Goal: Task Accomplishment & Management: Use online tool/utility

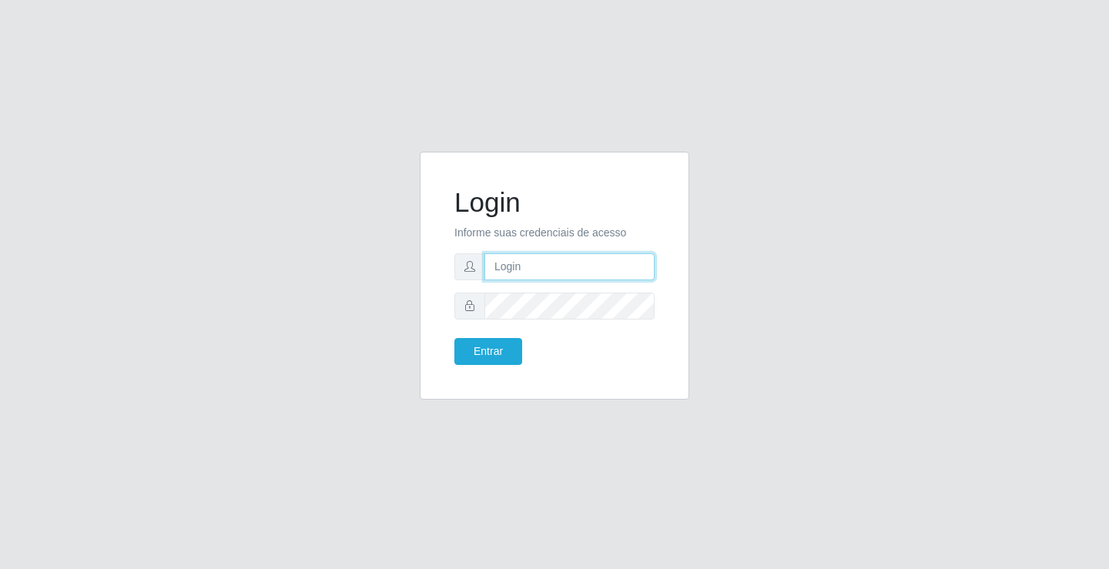
click at [622, 263] on input "text" at bounding box center [569, 266] width 170 height 27
type input "zivaneide@ideal"
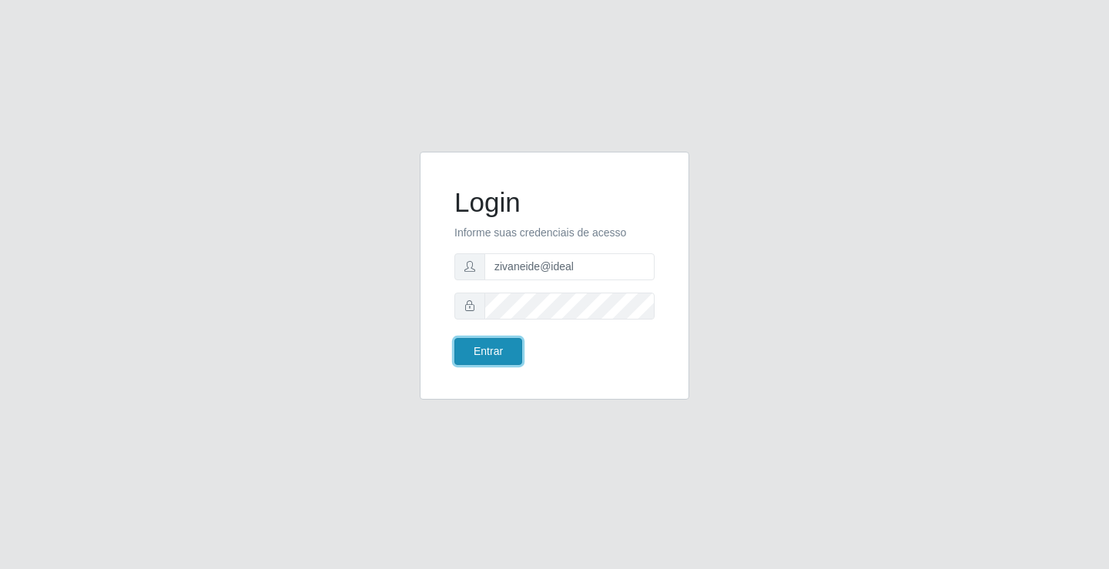
click at [459, 353] on button "Entrar" at bounding box center [488, 351] width 68 height 27
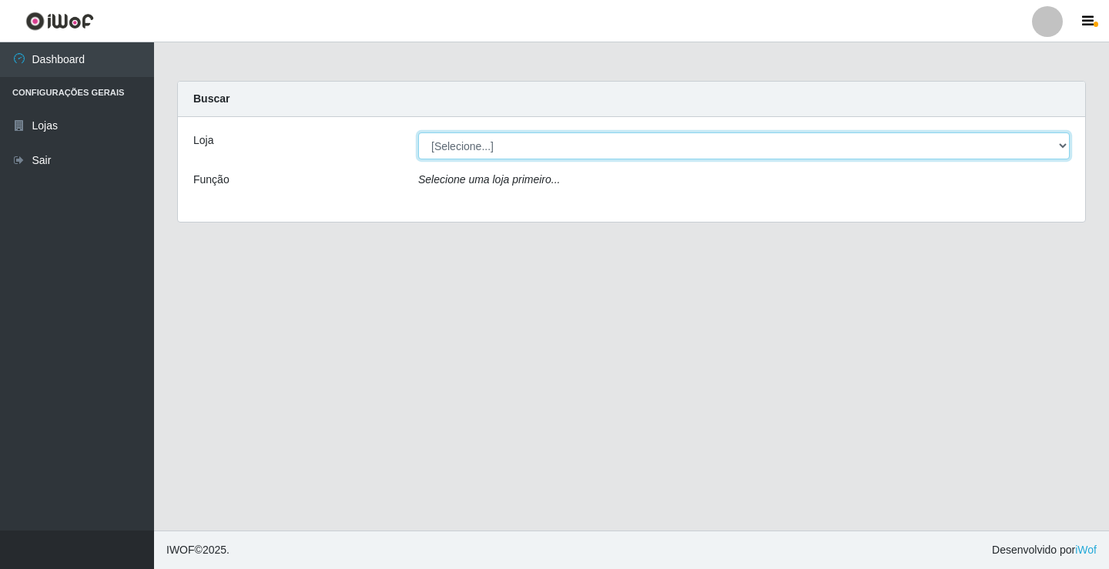
click at [1063, 146] on select "[Selecione...] Ideal - Conceição" at bounding box center [743, 145] width 651 height 27
select select "231"
click at [418, 132] on select "[Selecione...] Ideal - Conceição" at bounding box center [743, 145] width 651 height 27
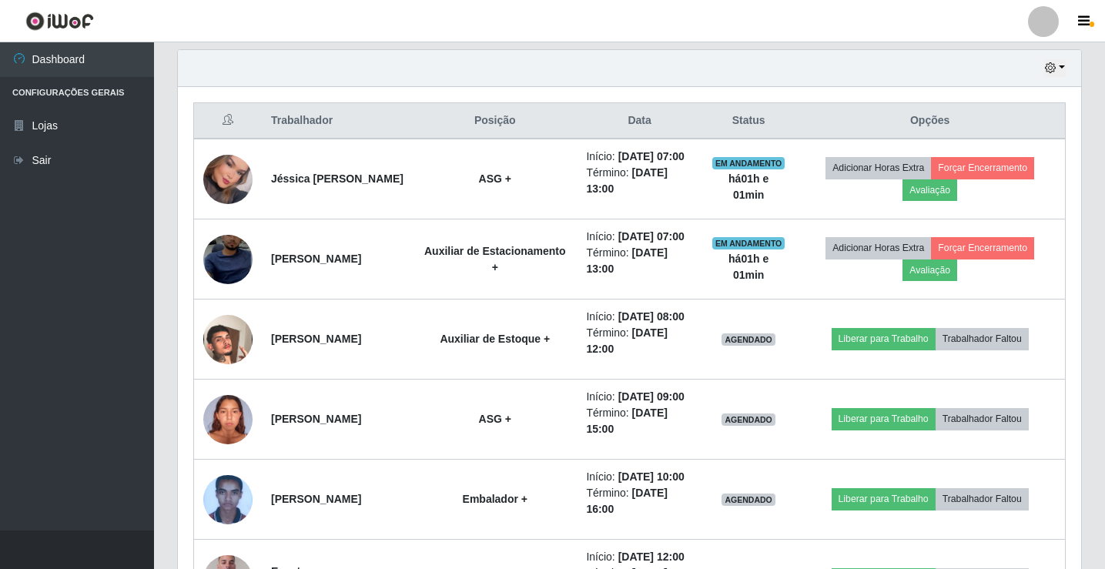
scroll to position [539, 0]
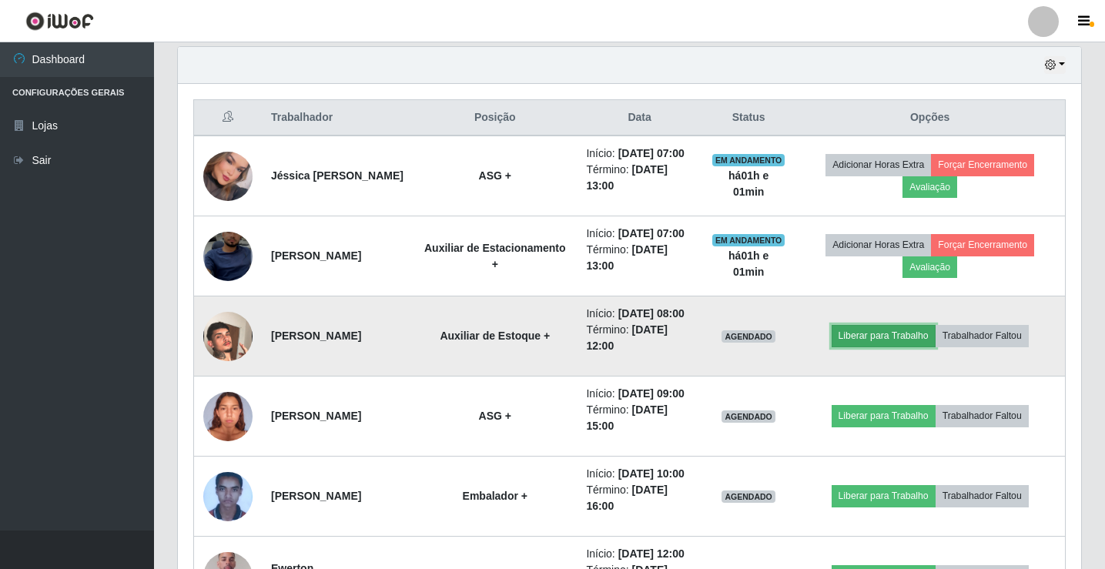
click at [905, 346] on button "Liberar para Trabalho" at bounding box center [883, 336] width 104 height 22
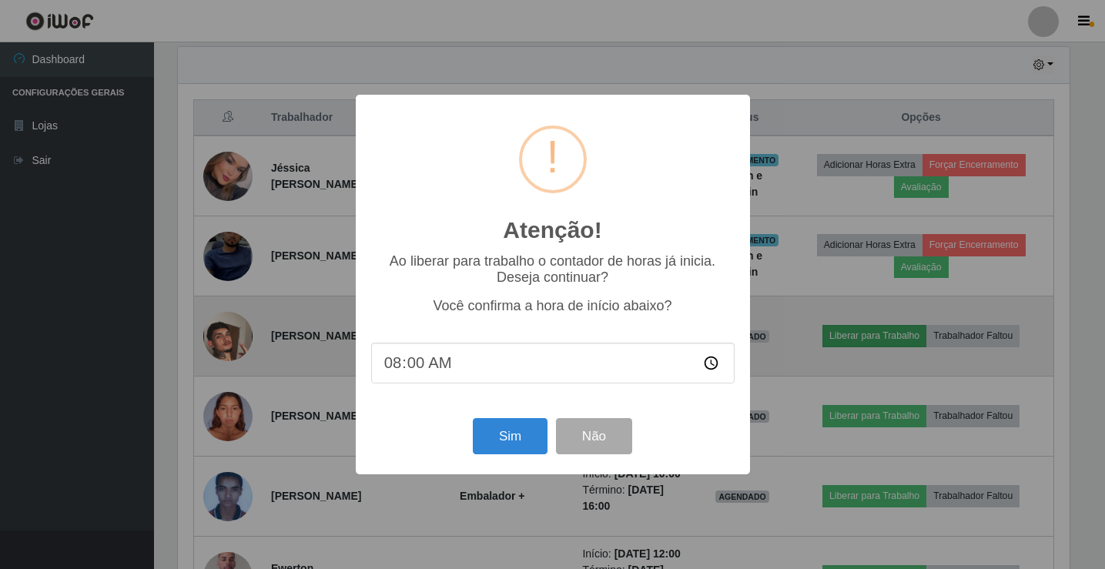
scroll to position [319, 895]
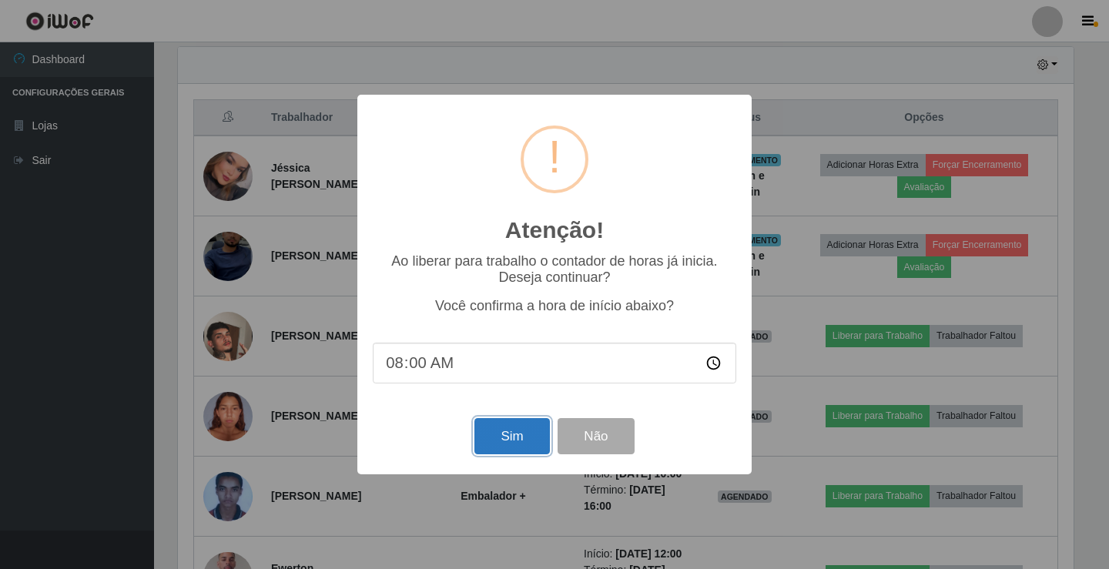
click at [509, 444] on button "Sim" at bounding box center [511, 436] width 75 height 36
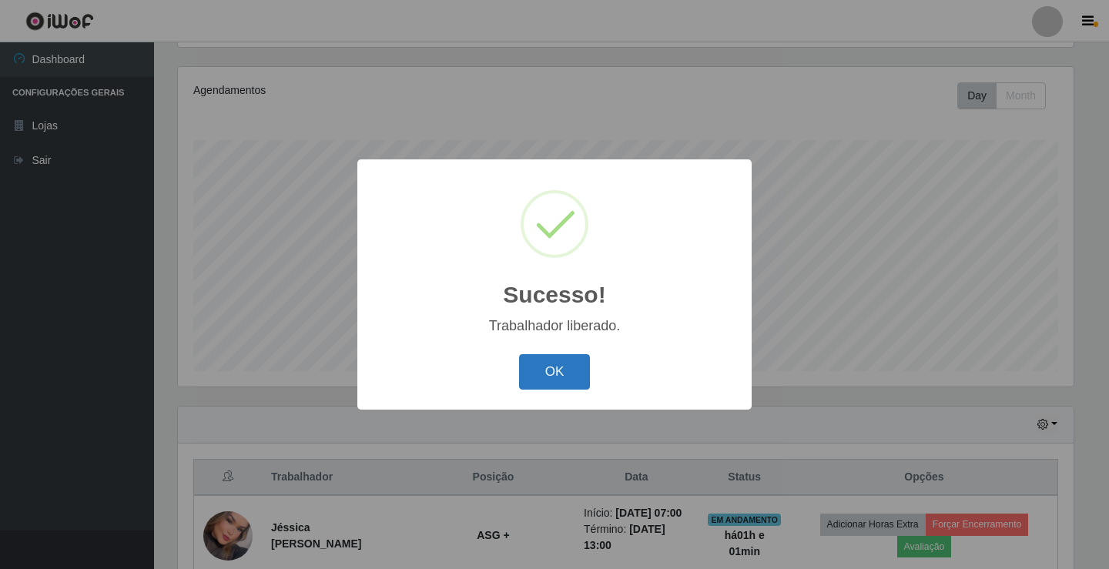
click at [543, 376] on button "OK" at bounding box center [555, 372] width 72 height 36
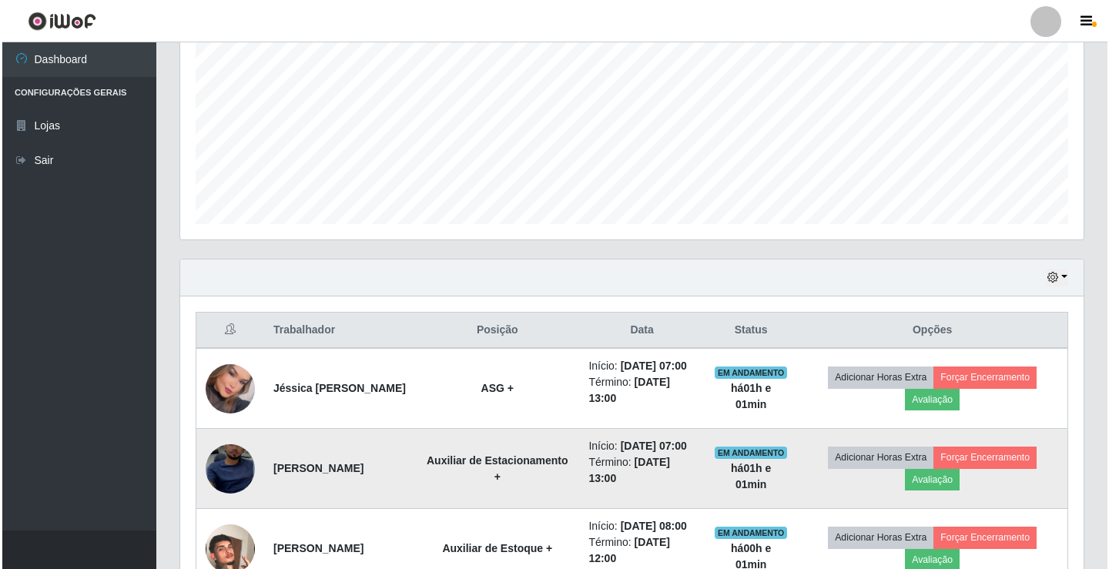
scroll to position [487, 0]
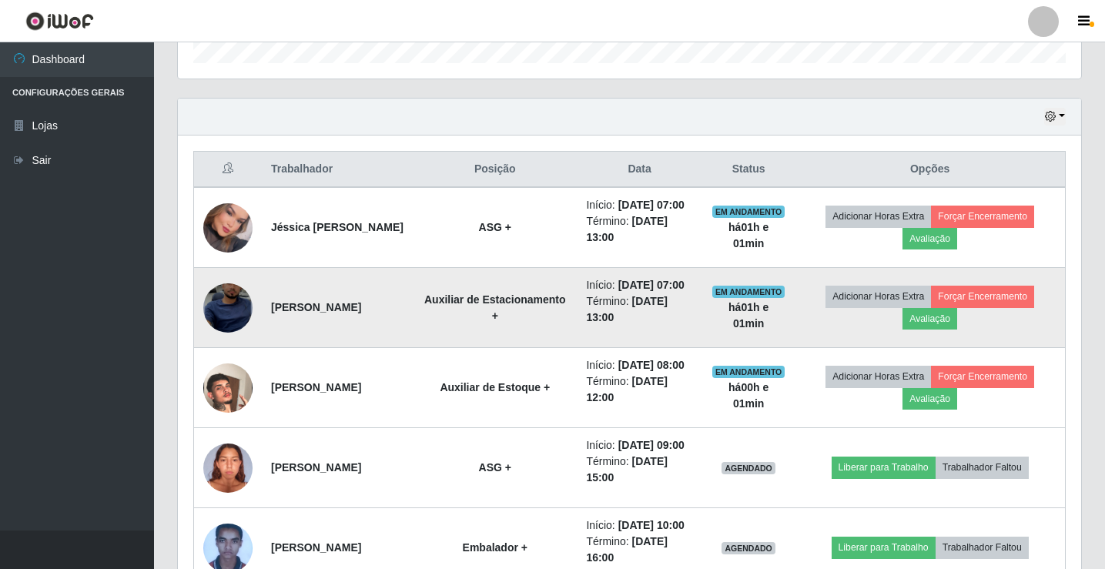
click at [212, 337] on img at bounding box center [227, 307] width 49 height 107
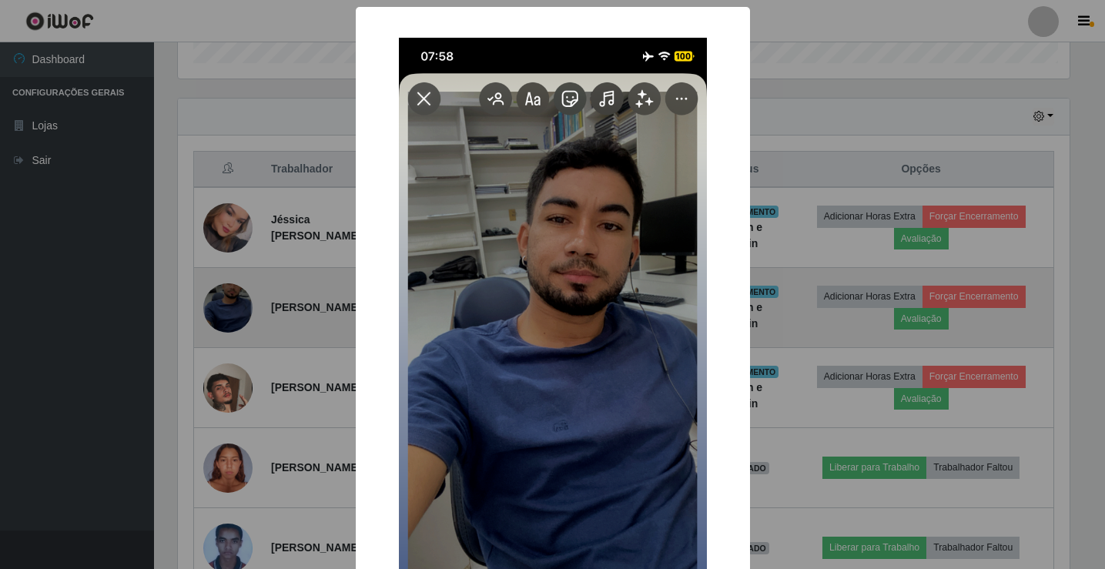
scroll to position [319, 895]
click at [212, 337] on div "× OK Cancel" at bounding box center [554, 284] width 1109 height 569
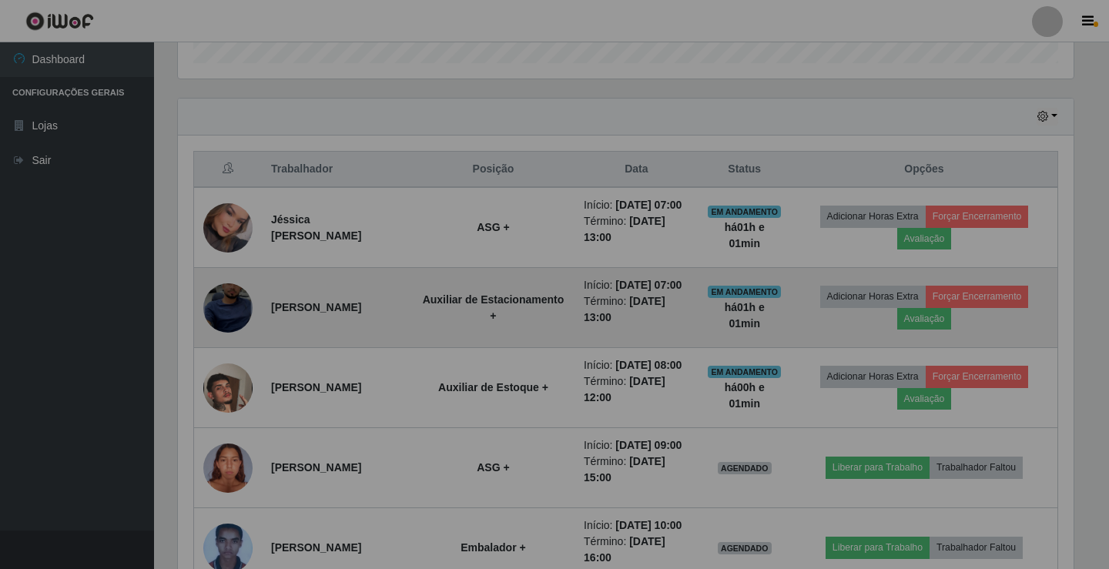
scroll to position [319, 903]
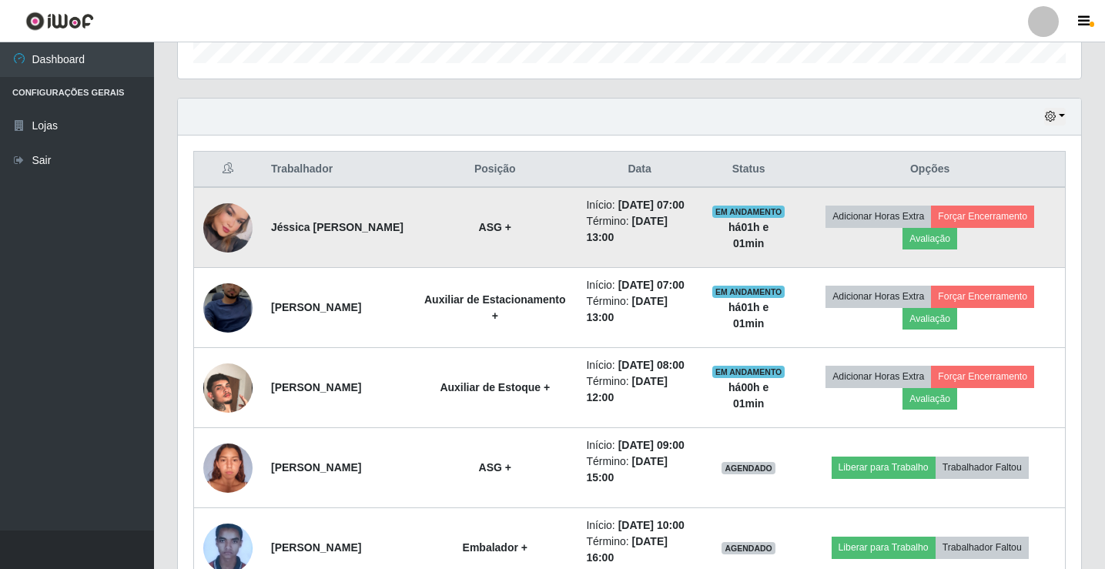
click at [221, 220] on img at bounding box center [227, 227] width 49 height 70
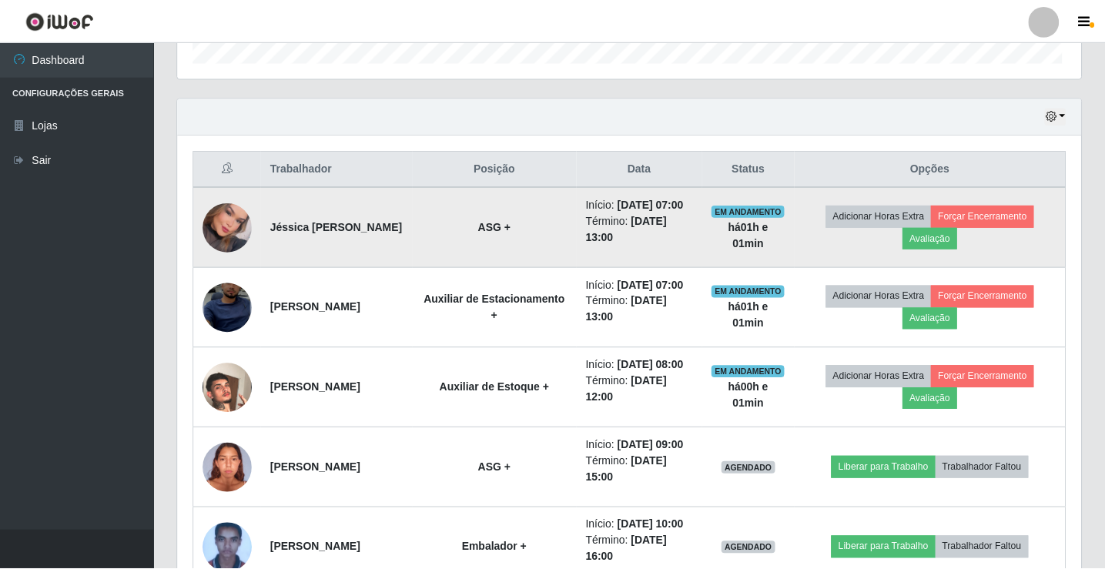
scroll to position [319, 895]
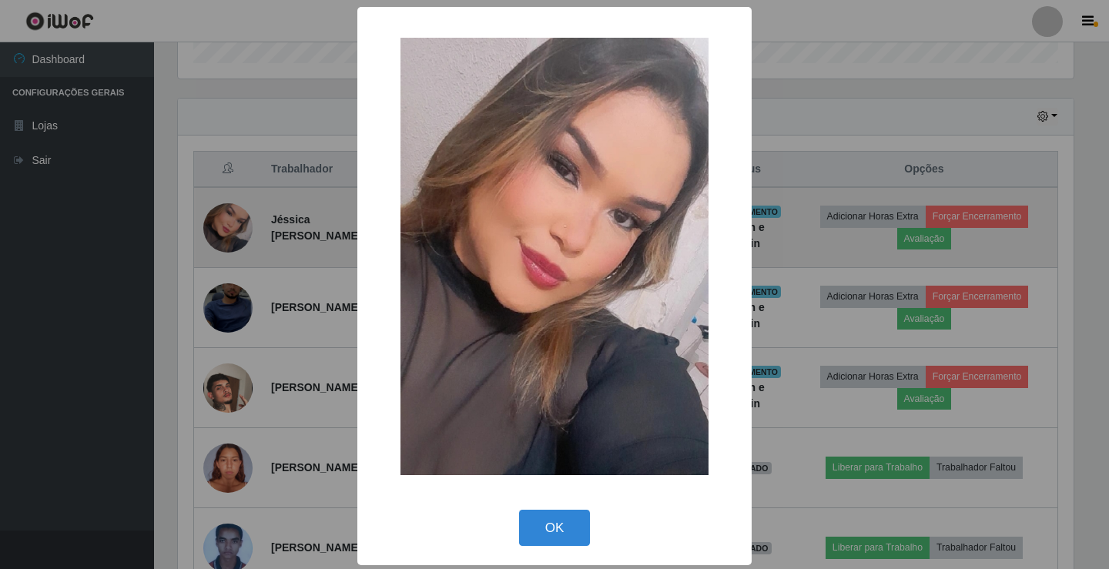
click at [221, 220] on div "× OK Cancel" at bounding box center [554, 284] width 1109 height 569
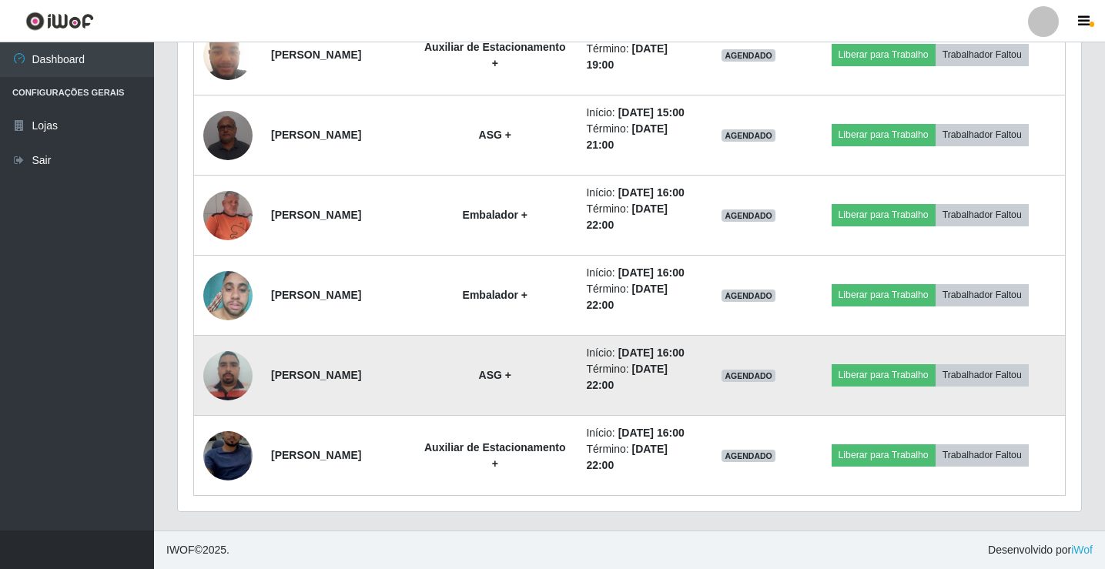
scroll to position [1411, 0]
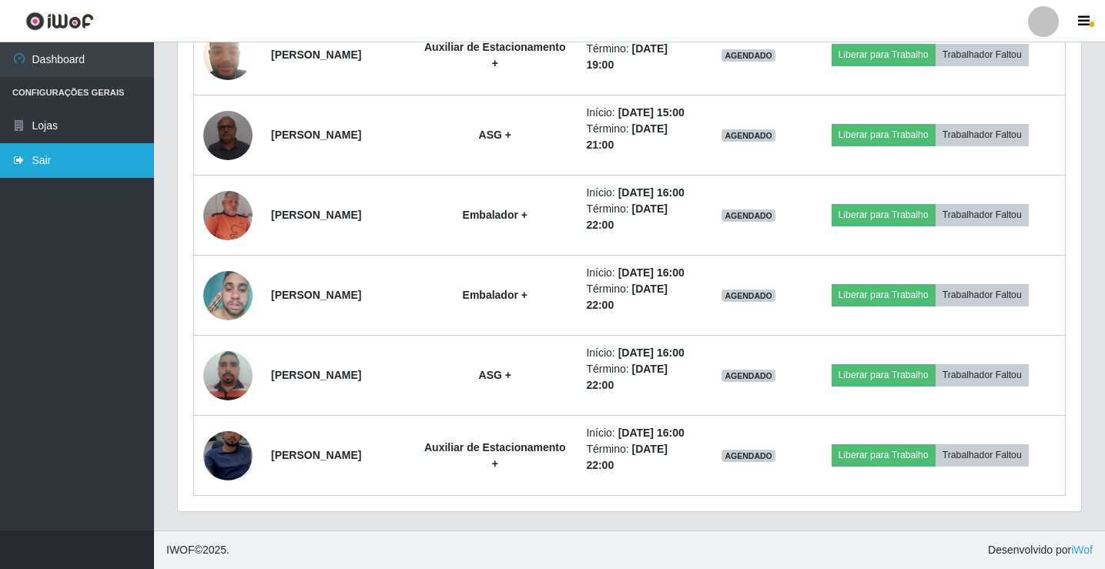
click at [85, 158] on link "Sair" at bounding box center [77, 160] width 154 height 35
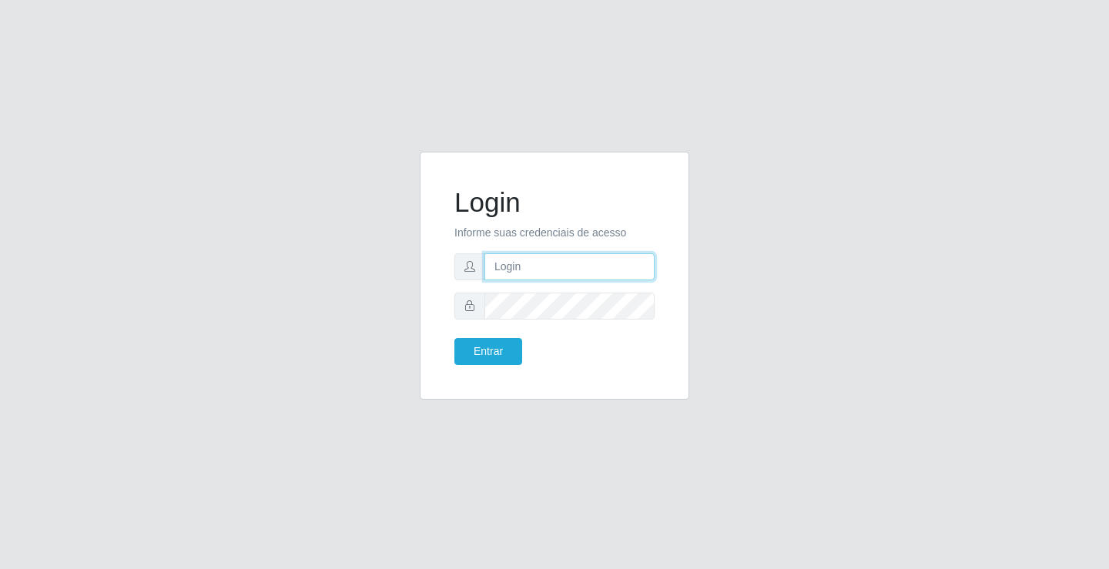
click at [564, 266] on input "text" at bounding box center [569, 266] width 170 height 27
click at [535, 271] on input "text" at bounding box center [569, 266] width 170 height 27
type input "zivaneide@ideal"
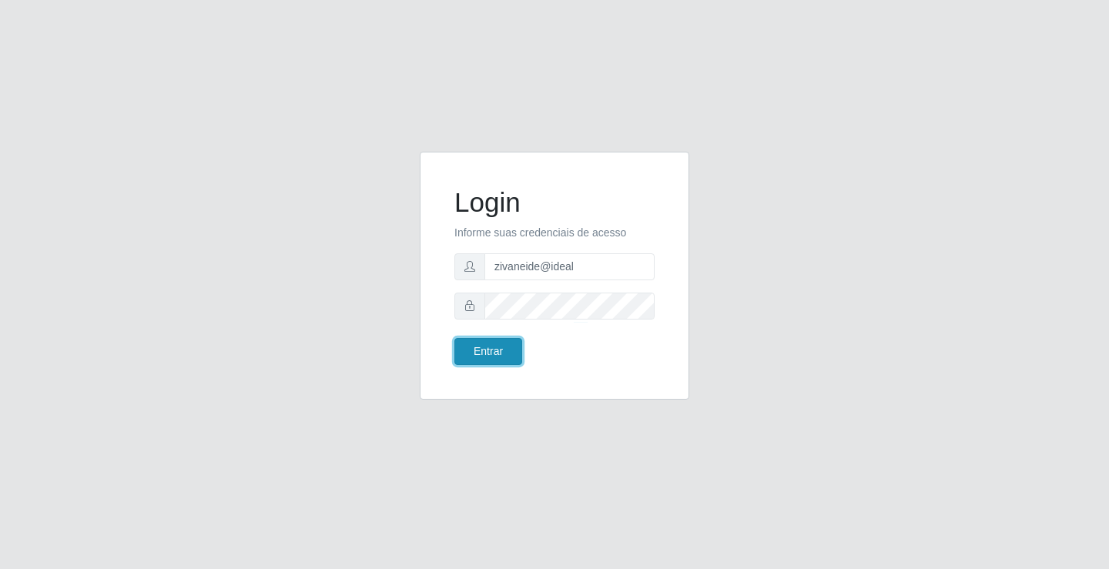
click at [510, 351] on button "Entrar" at bounding box center [488, 351] width 68 height 27
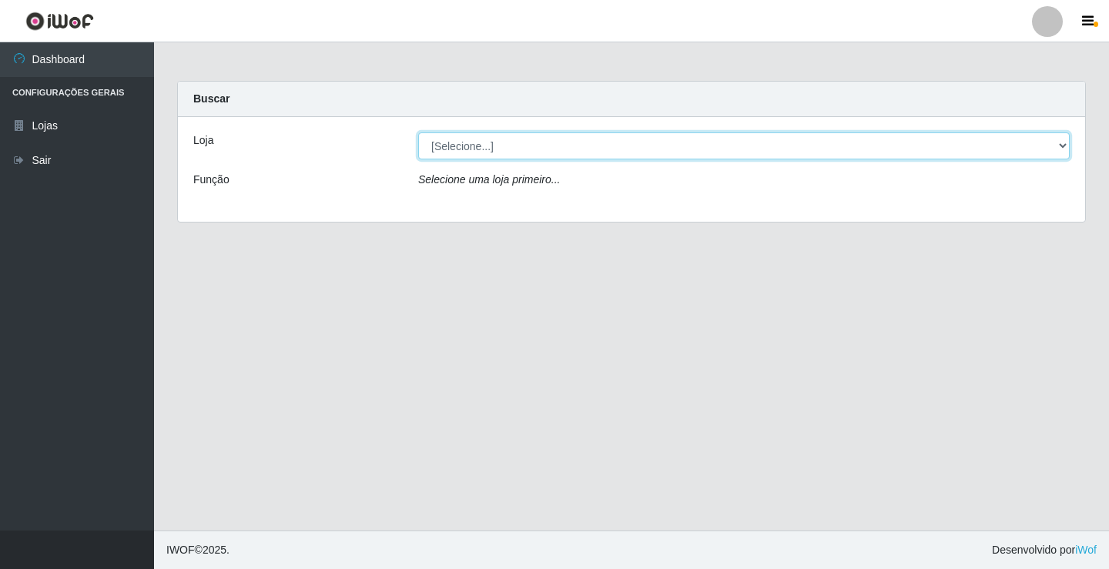
click at [1067, 142] on select "[Selecione...] Ideal - Conceição" at bounding box center [743, 145] width 651 height 27
select select "231"
click at [418, 132] on select "[Selecione...] Ideal - Conceição" at bounding box center [743, 145] width 651 height 27
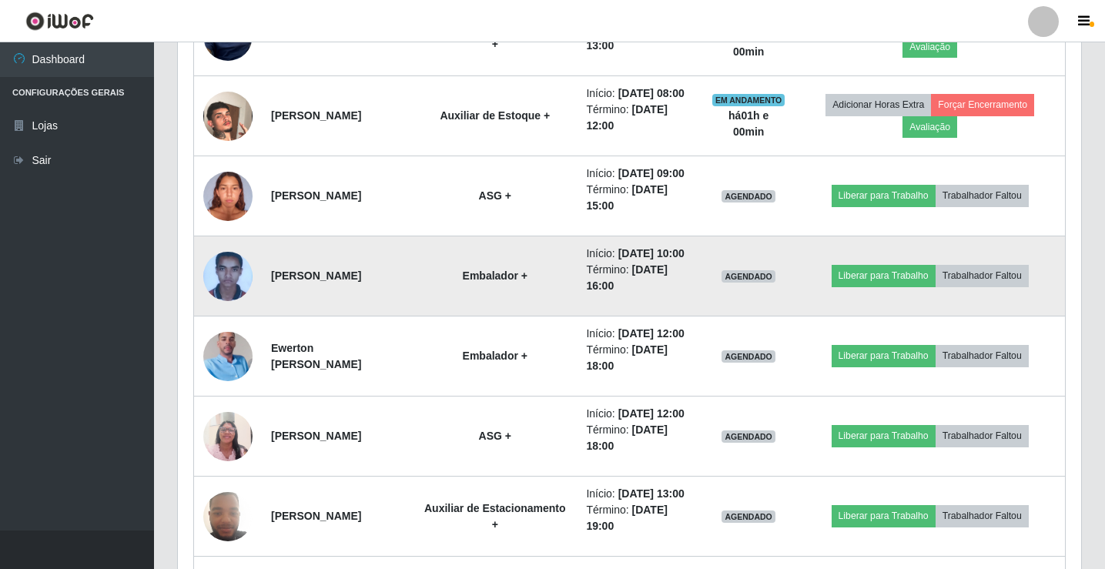
scroll to position [847, 0]
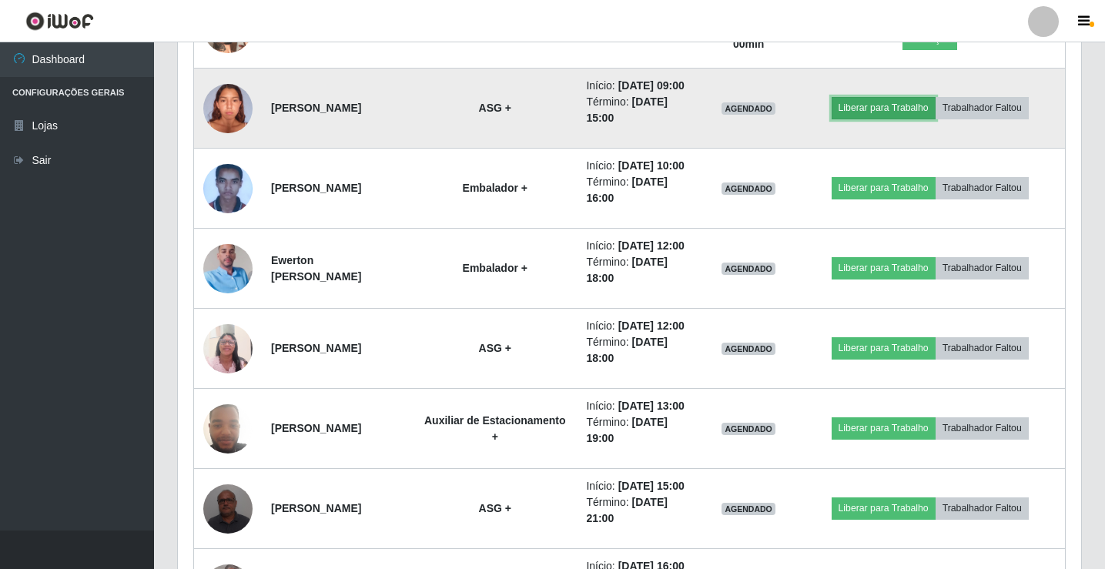
click at [897, 119] on button "Liberar para Trabalho" at bounding box center [883, 108] width 104 height 22
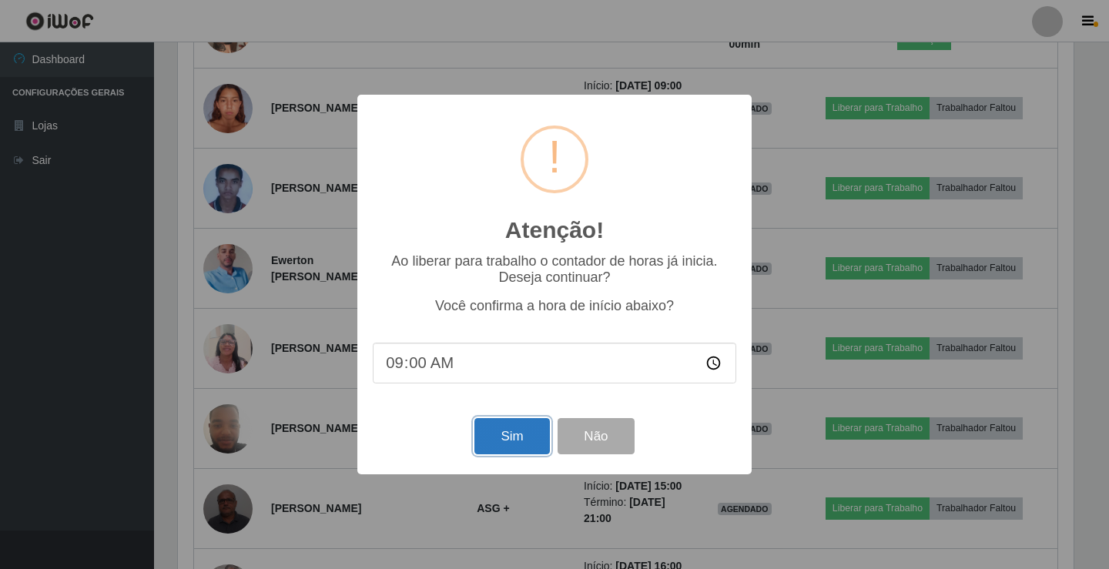
click at [505, 422] on button "Sim" at bounding box center [511, 436] width 75 height 36
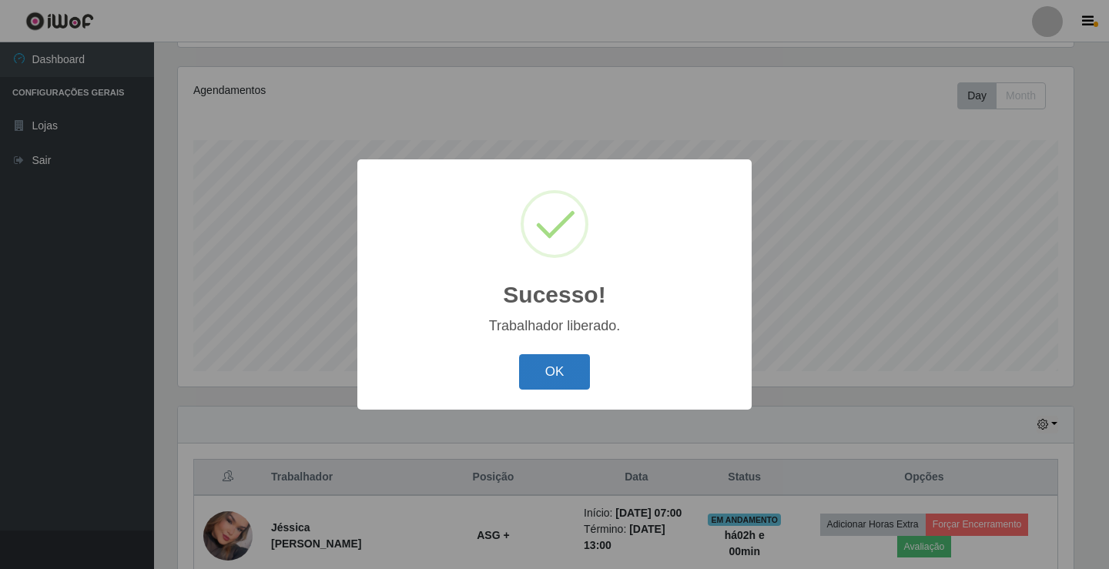
click at [566, 367] on button "OK" at bounding box center [555, 372] width 72 height 36
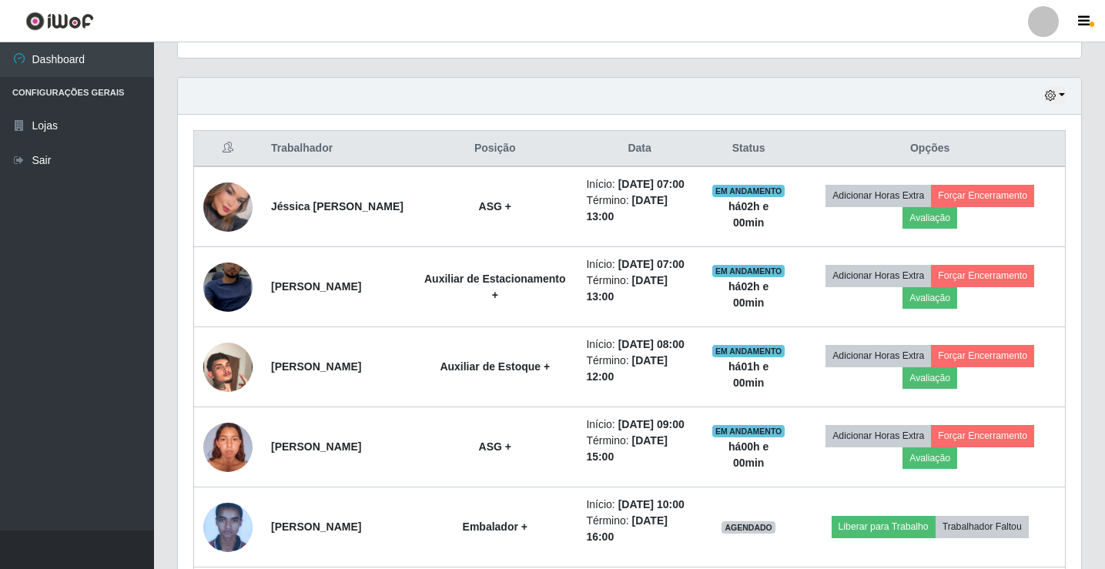
scroll to position [564, 0]
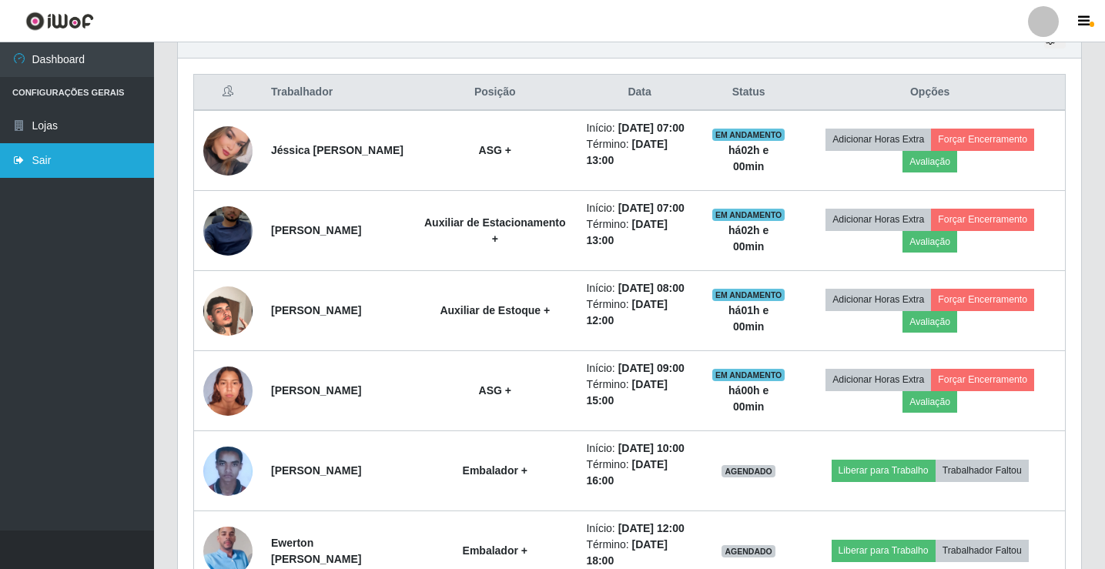
click at [59, 166] on link "Sair" at bounding box center [77, 160] width 154 height 35
